Goal: Navigation & Orientation: Find specific page/section

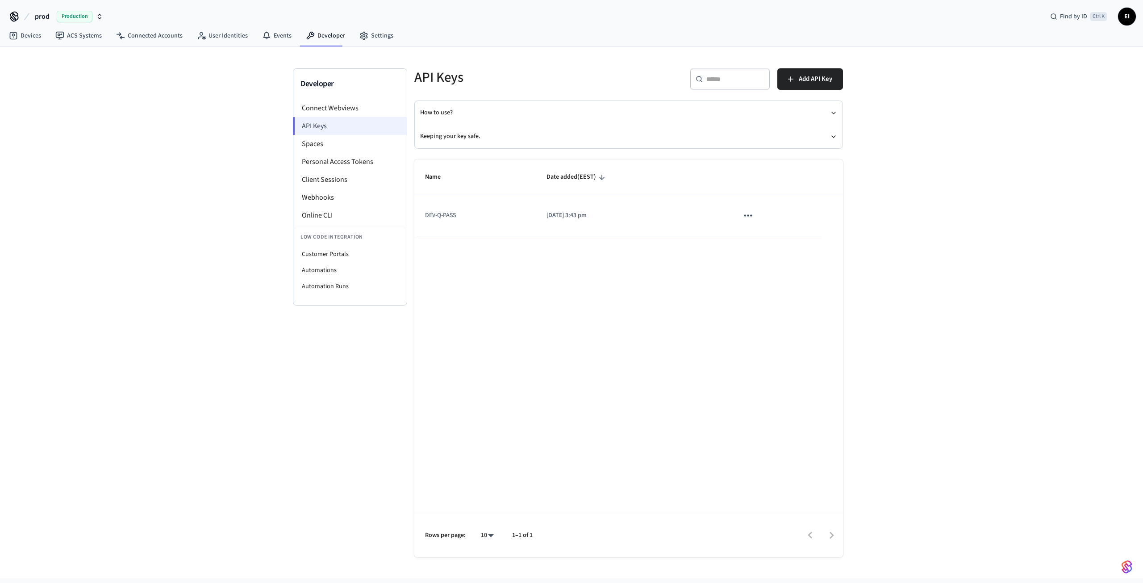
click at [324, 121] on li "API Keys" at bounding box center [350, 126] width 114 height 18
click at [344, 164] on li "Personal Access Tokens" at bounding box center [349, 162] width 113 height 18
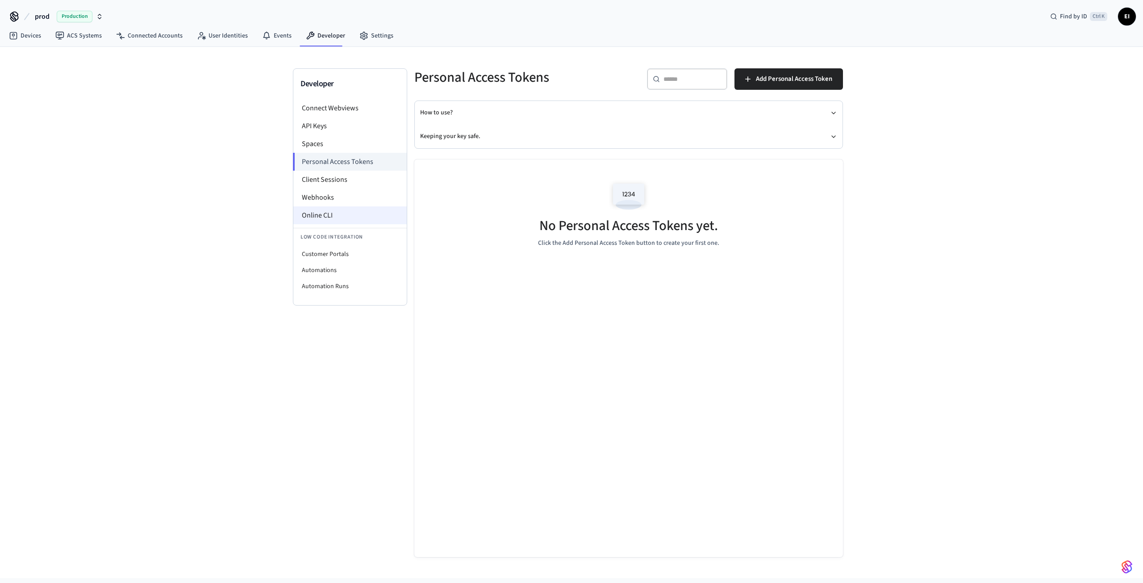
click at [324, 217] on li "Online CLI" at bounding box center [349, 215] width 113 height 18
click at [149, 35] on link "Connected Accounts" at bounding box center [149, 36] width 81 height 16
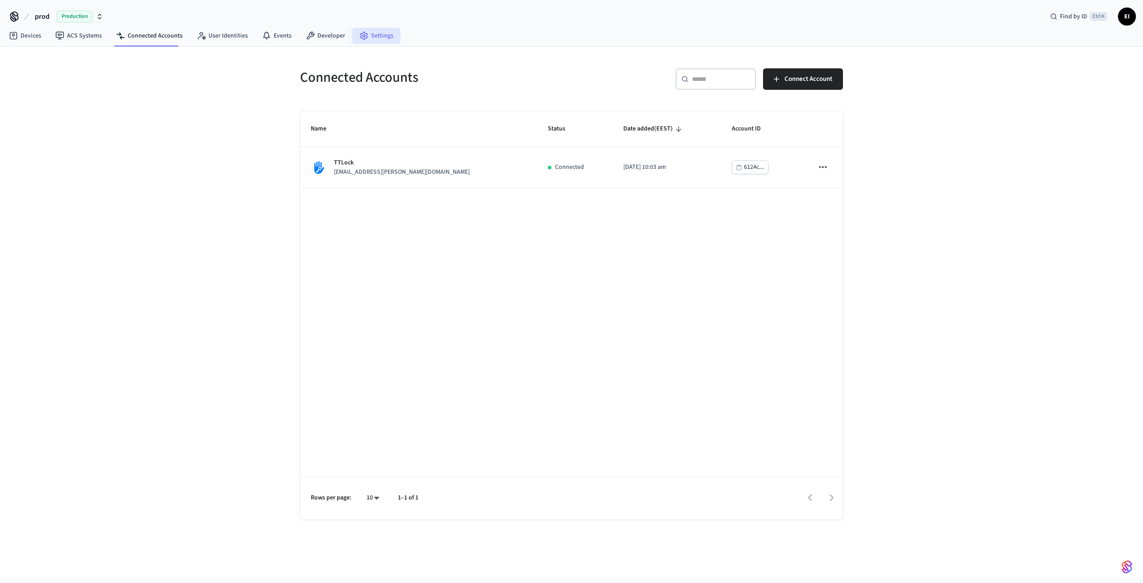
click at [386, 33] on link "Settings" at bounding box center [376, 36] width 48 height 16
